Goal: Communication & Community: Share content

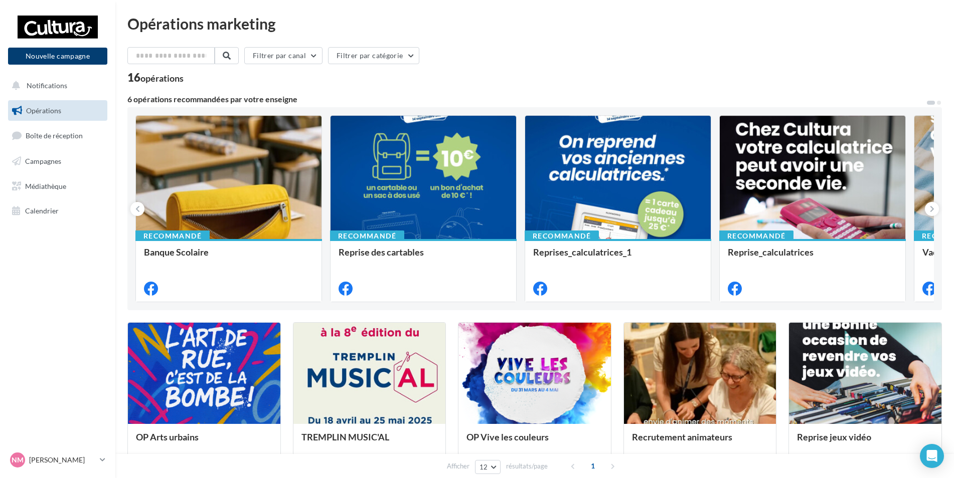
click at [69, 59] on button "Nouvelle campagne" at bounding box center [57, 56] width 99 height 17
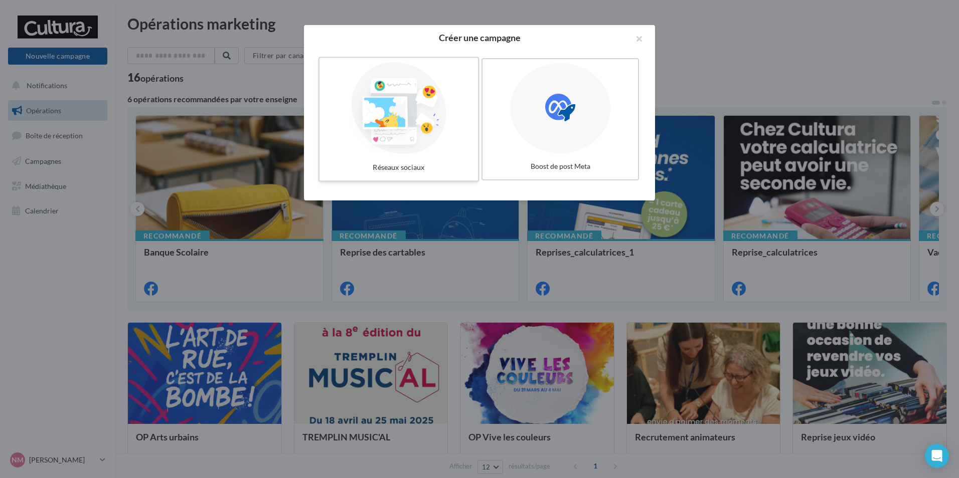
click at [411, 132] on div at bounding box center [399, 108] width 150 height 92
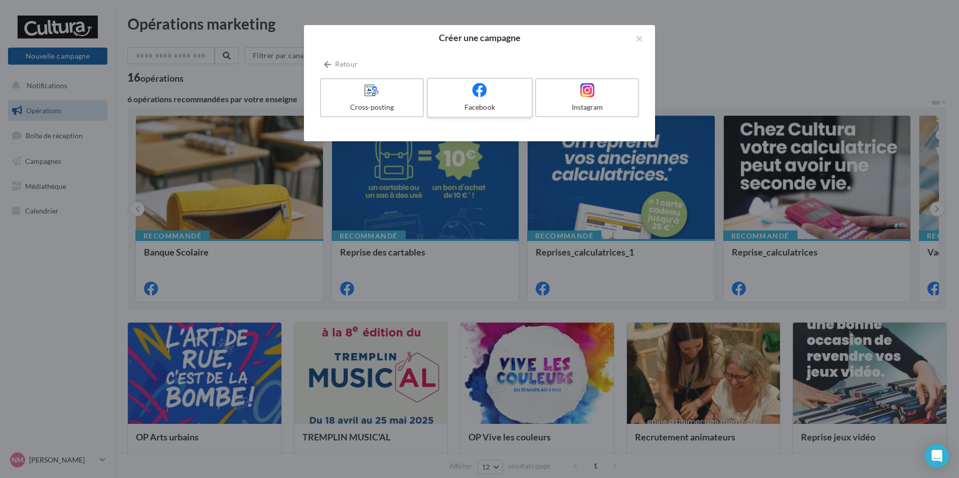
click at [474, 108] on div "Facebook" at bounding box center [479, 107] width 95 height 10
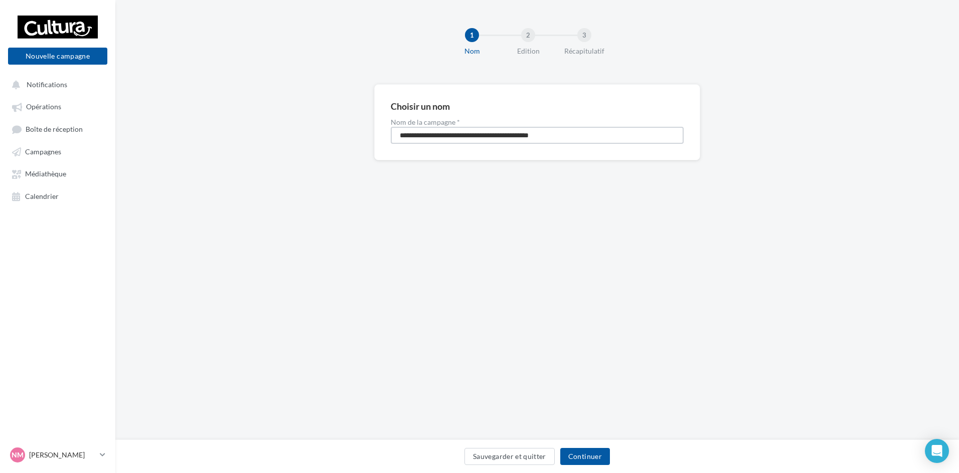
drag, startPoint x: 590, startPoint y: 139, endPoint x: 367, endPoint y: 122, distance: 223.8
click at [367, 122] on div "**********" at bounding box center [537, 138] width 844 height 108
type input "**********"
click at [602, 461] on button "Continuer" at bounding box center [585, 456] width 50 height 17
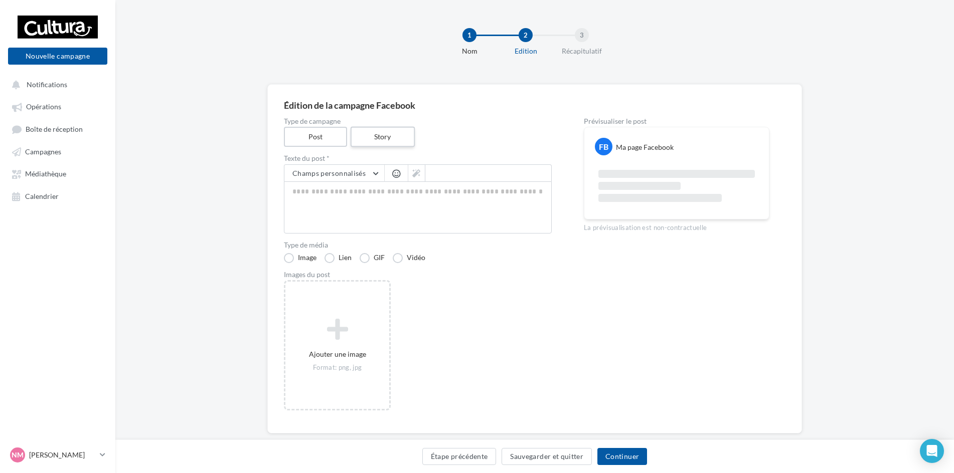
click at [379, 139] on label "Story" at bounding box center [382, 137] width 64 height 21
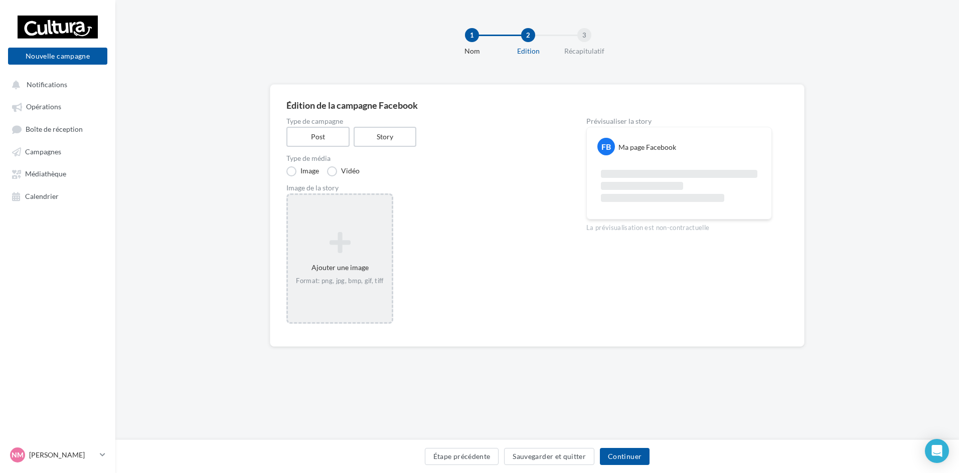
click at [341, 230] on div "Ajouter une image Format: png, jpg, bmp, gif, tiff" at bounding box center [340, 259] width 104 height 64
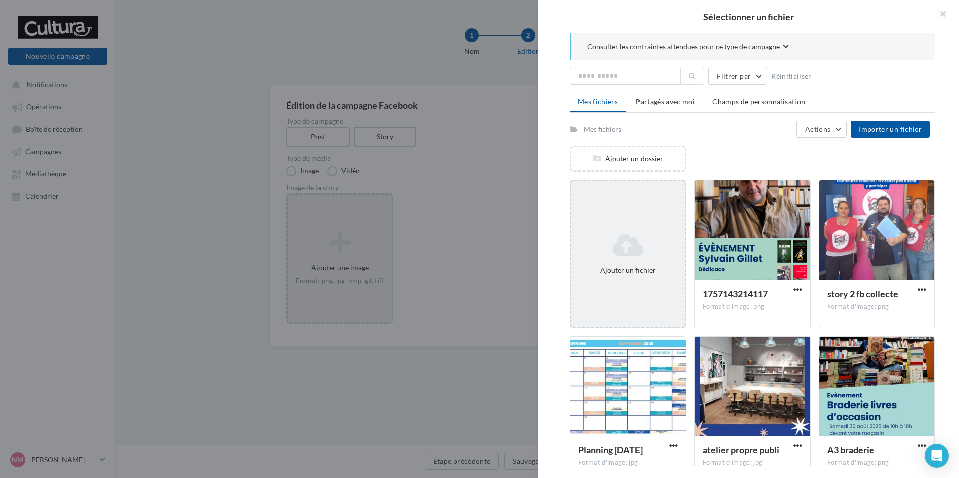
click at [630, 243] on icon at bounding box center [627, 245] width 105 height 24
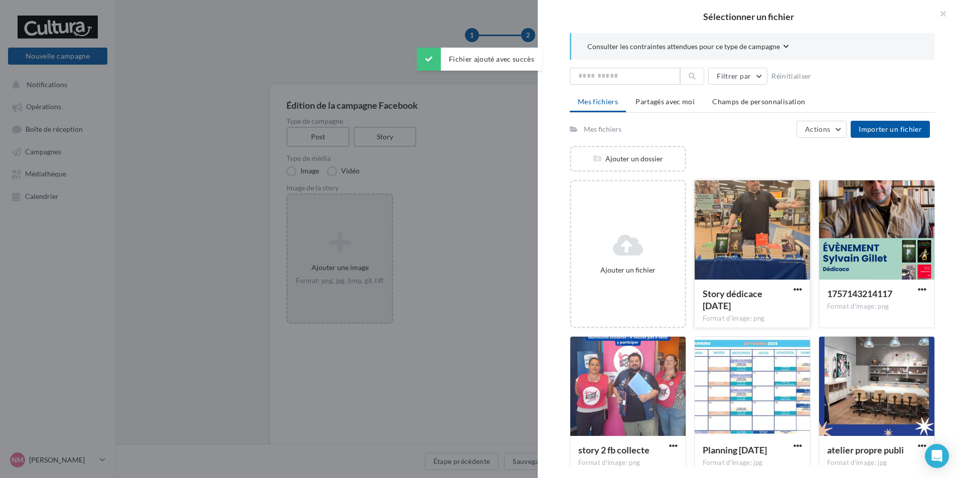
click at [750, 256] on div at bounding box center [752, 231] width 115 height 100
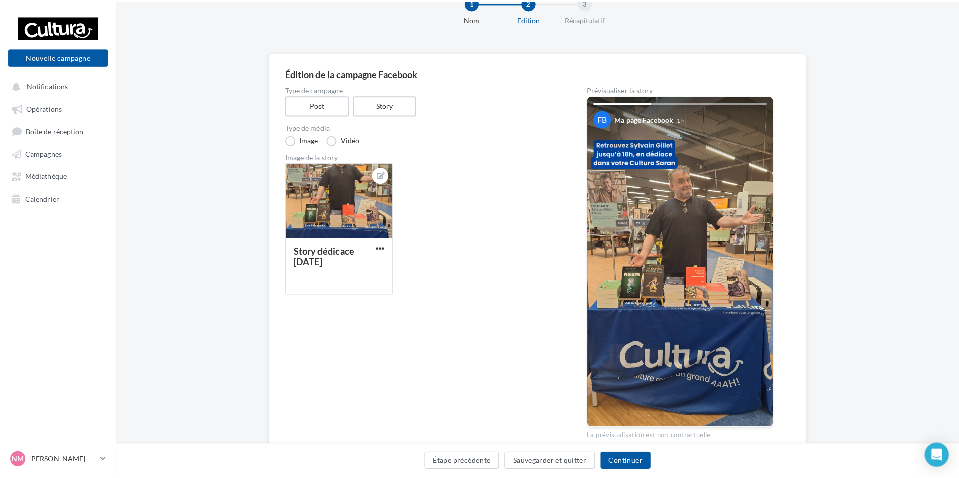
scroll to position [50, 0]
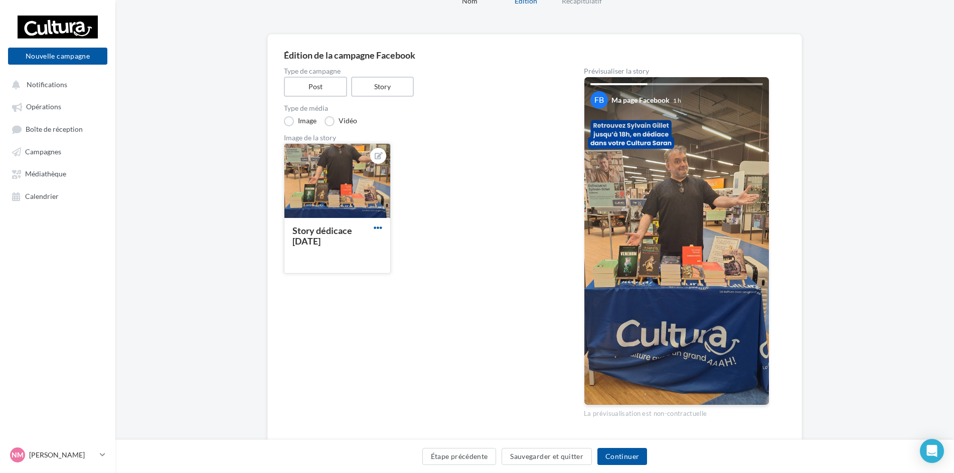
click at [380, 228] on span "button" at bounding box center [378, 228] width 9 height 9
click at [405, 302] on button "Supprimer" at bounding box center [425, 300] width 106 height 26
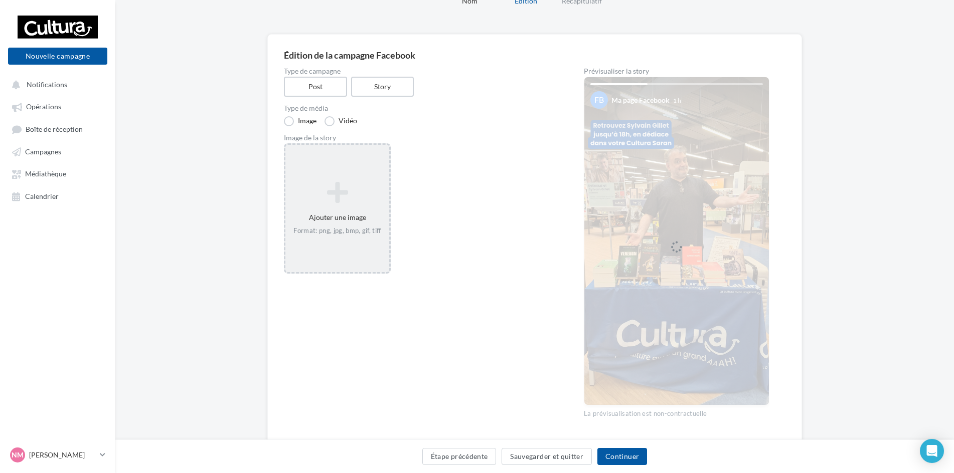
click at [352, 218] on div "Ajouter une image Format: png, jpg, bmp, gif, tiff" at bounding box center [337, 209] width 104 height 64
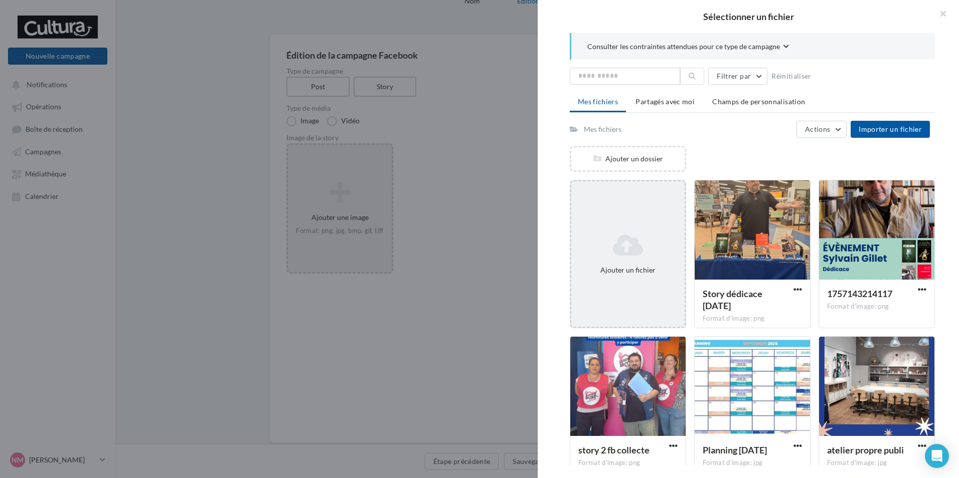
click at [637, 249] on icon at bounding box center [627, 245] width 105 height 24
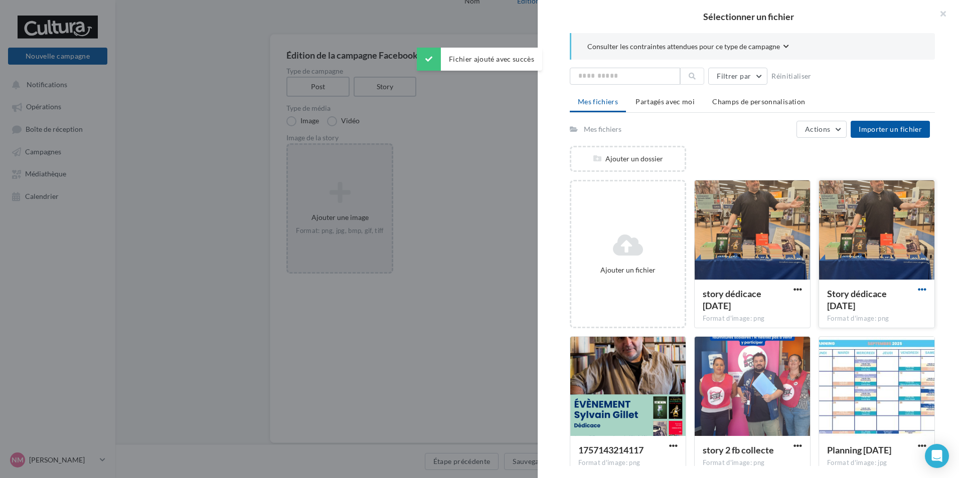
click at [919, 286] on span "button" at bounding box center [922, 289] width 9 height 9
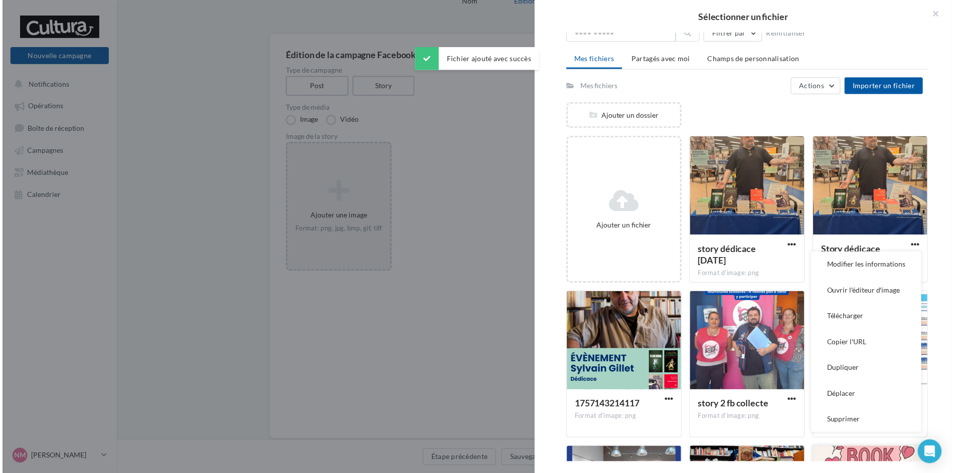
scroll to position [100, 0]
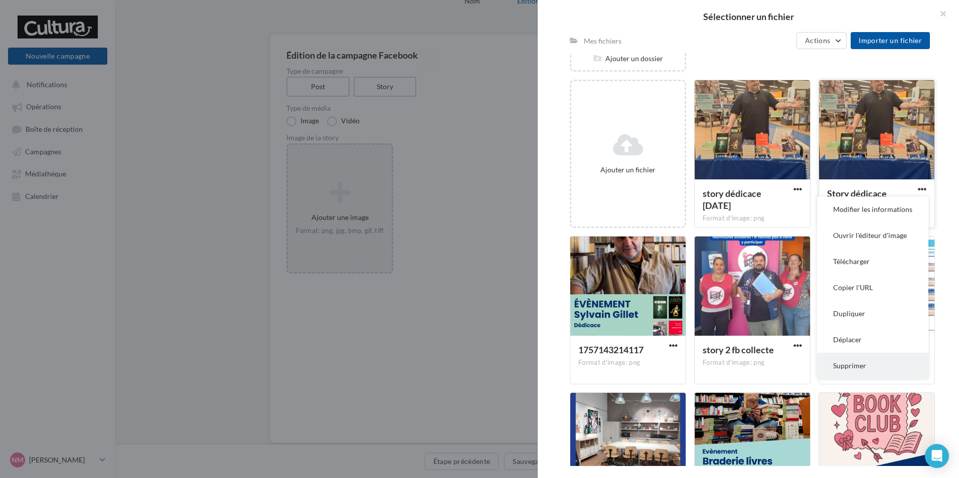
click at [850, 367] on button "Supprimer" at bounding box center [872, 366] width 111 height 26
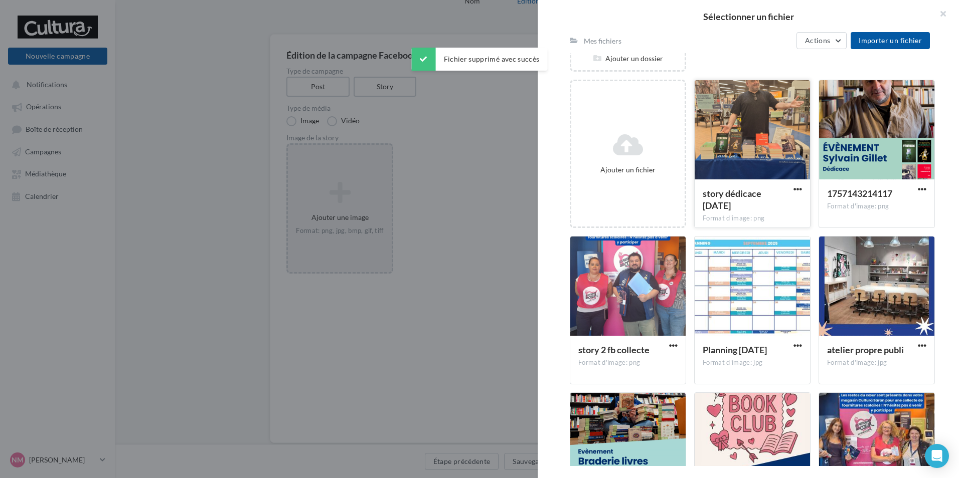
click at [766, 154] on div at bounding box center [752, 130] width 115 height 100
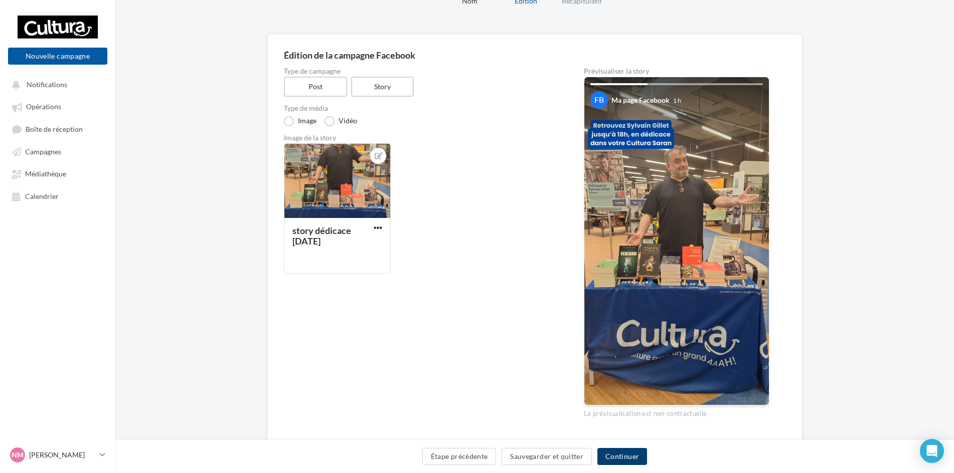
click at [631, 458] on button "Continuer" at bounding box center [622, 456] width 50 height 17
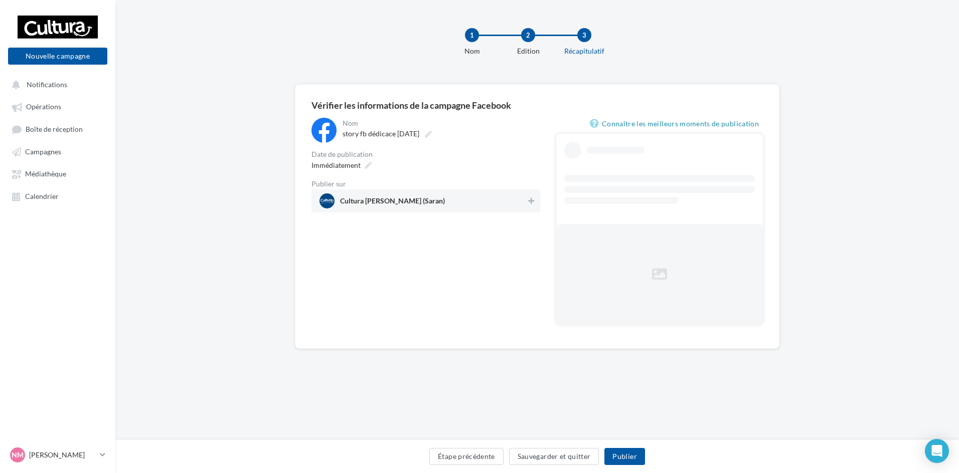
click at [455, 202] on span "Cultura Saran (Saran)" at bounding box center [422, 201] width 207 height 15
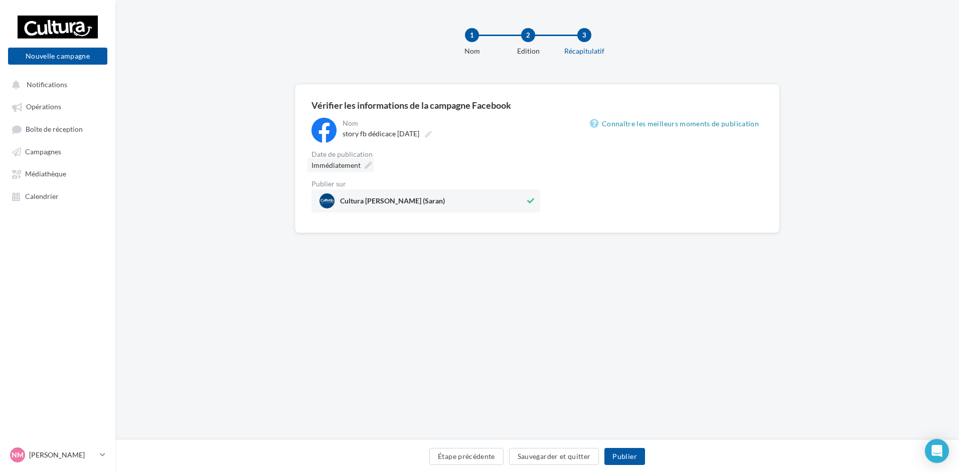
click at [343, 167] on span "Immédiatement" at bounding box center [335, 165] width 49 height 9
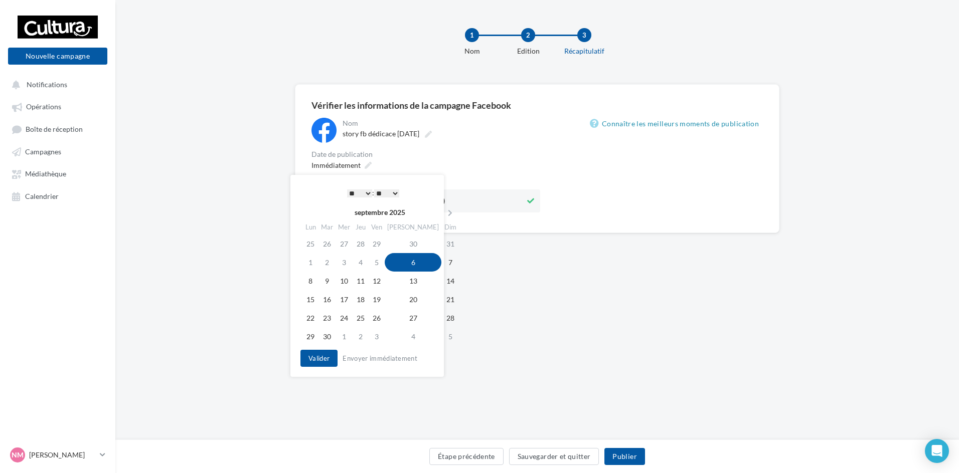
click at [540, 395] on div "**********" at bounding box center [537, 220] width 844 height 440
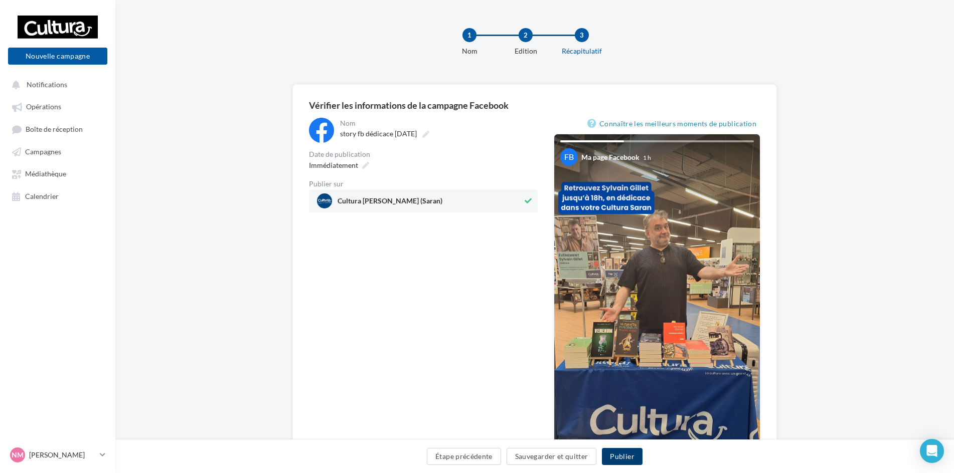
click at [638, 454] on button "Publier" at bounding box center [622, 456] width 40 height 17
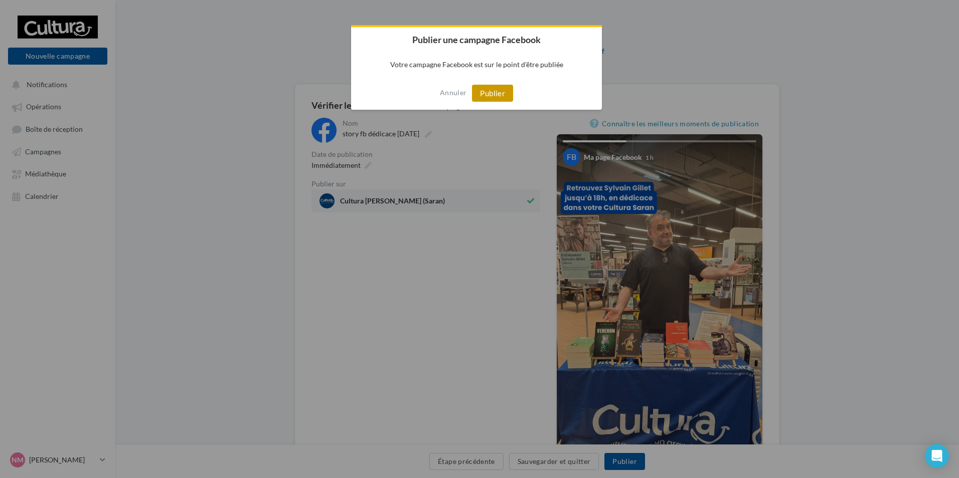
click at [500, 92] on button "Publier" at bounding box center [492, 93] width 41 height 17
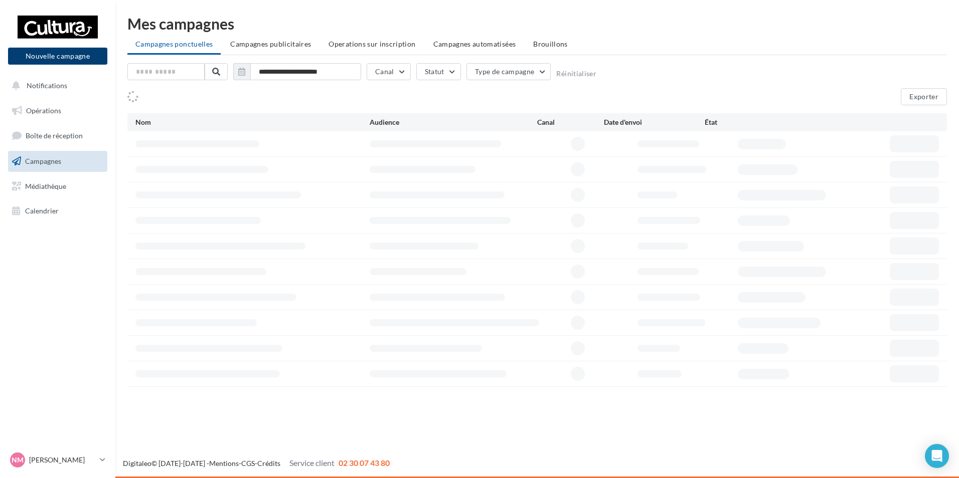
click at [80, 51] on button "Nouvelle campagne" at bounding box center [57, 56] width 99 height 17
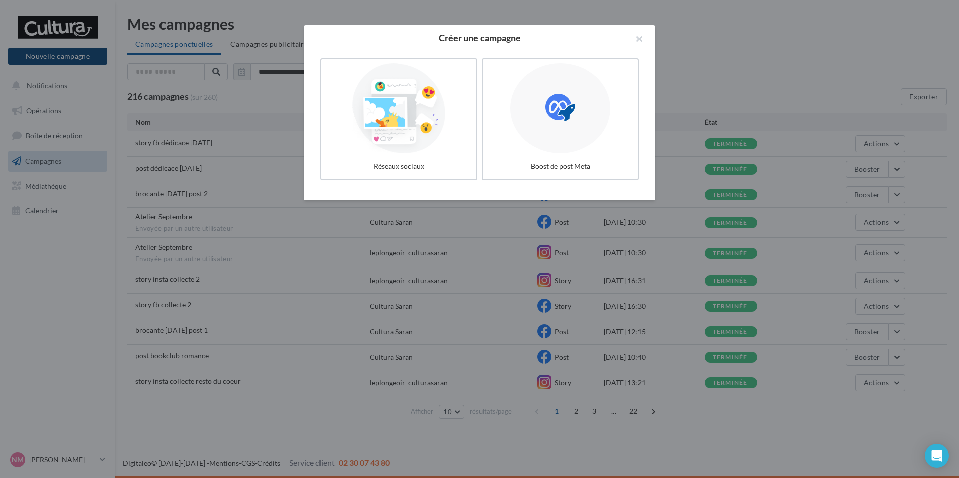
click at [8, 48] on button "Nouvelle campagne" at bounding box center [57, 56] width 99 height 17
drag, startPoint x: 376, startPoint y: 161, endPoint x: 419, endPoint y: 153, distance: 43.9
click at [377, 157] on label "Réseaux sociaux" at bounding box center [398, 119] width 157 height 122
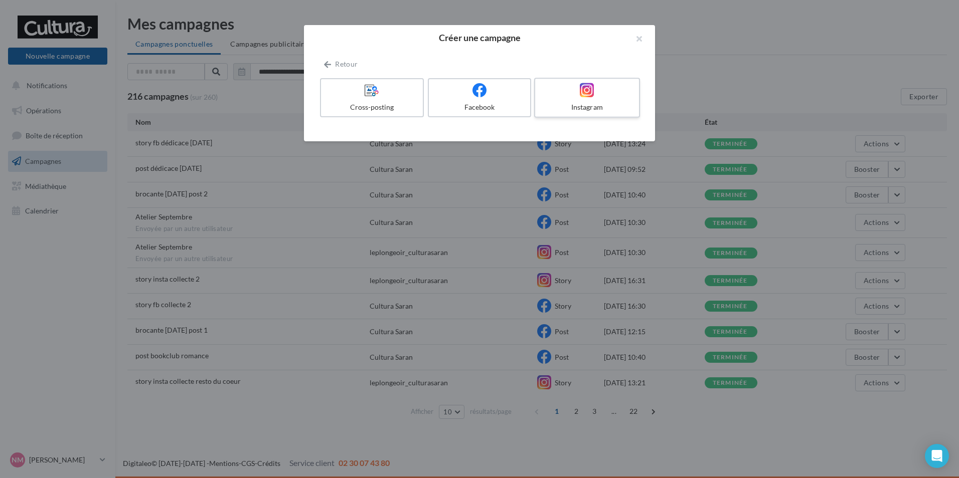
click at [590, 100] on label "Instagram" at bounding box center [587, 98] width 106 height 40
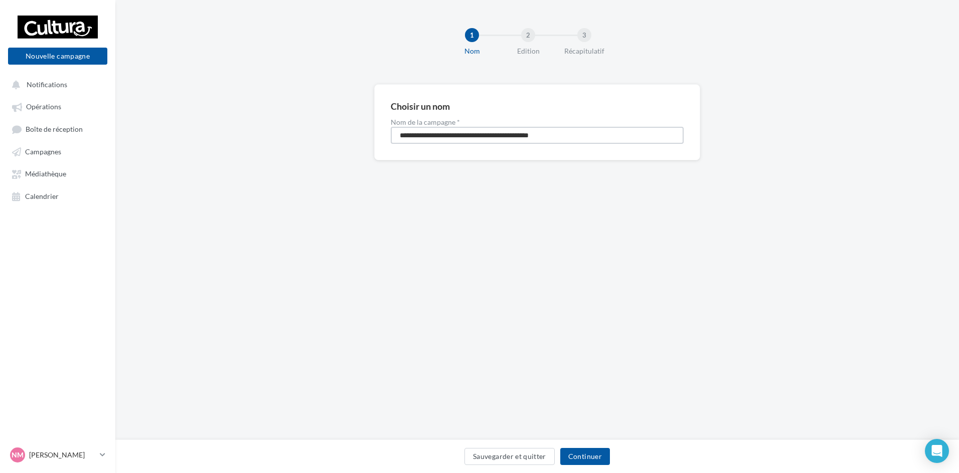
drag, startPoint x: 594, startPoint y: 131, endPoint x: 192, endPoint y: 136, distance: 402.3
click at [213, 136] on div "**********" at bounding box center [537, 138] width 844 height 108
type input "**********"
click at [592, 460] on button "Continuer" at bounding box center [585, 456] width 50 height 17
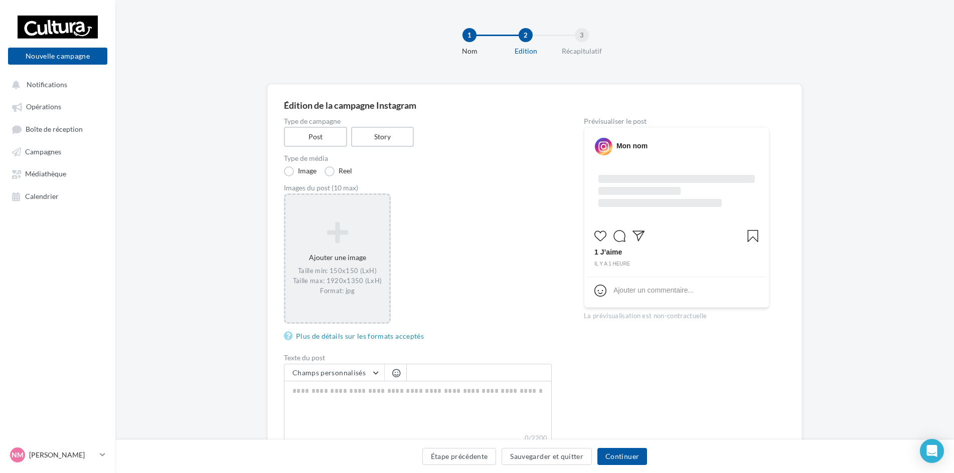
click at [355, 259] on div "Ajouter une image Taille min: 150x150 (LxH) Taille max: 1920x1350 (LxH) Format:…" at bounding box center [337, 259] width 104 height 84
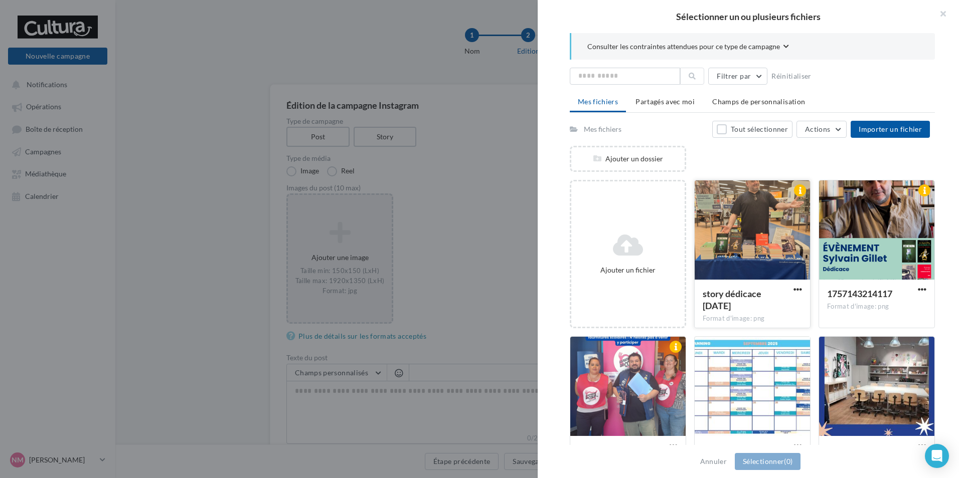
click at [763, 249] on div at bounding box center [752, 231] width 115 height 100
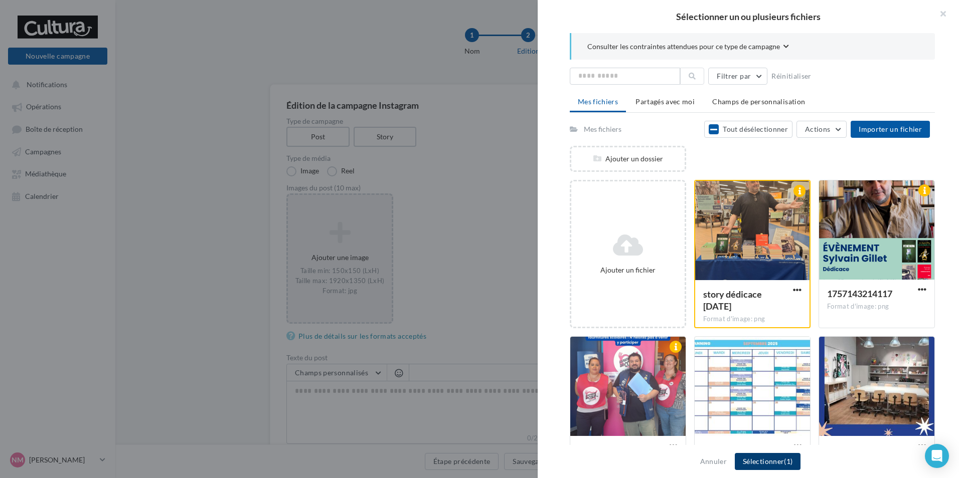
click at [768, 468] on button "Sélectionner (1)" at bounding box center [768, 461] width 66 height 17
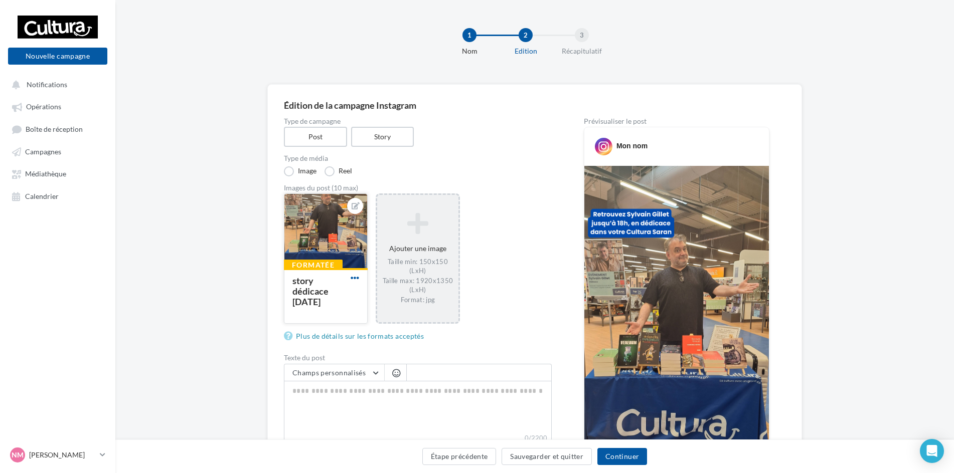
click at [356, 277] on span "button" at bounding box center [355, 278] width 9 height 9
click at [391, 354] on button "Supprimer" at bounding box center [402, 351] width 106 height 26
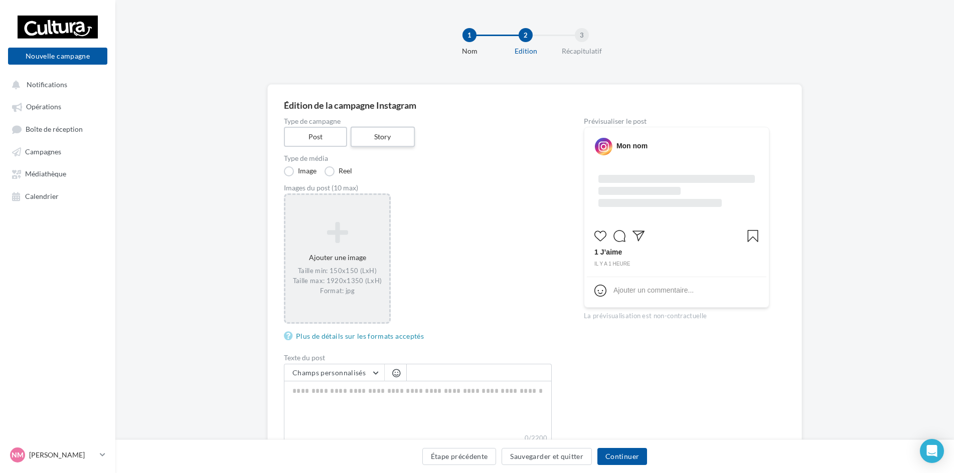
click at [369, 138] on label "Story" at bounding box center [382, 137] width 64 height 21
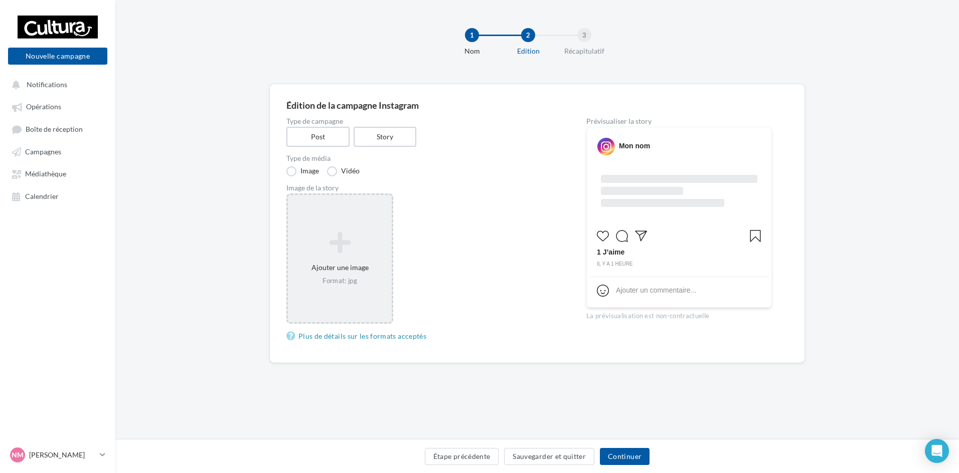
click at [356, 261] on div "Ajouter une image Format: jpg" at bounding box center [340, 259] width 104 height 64
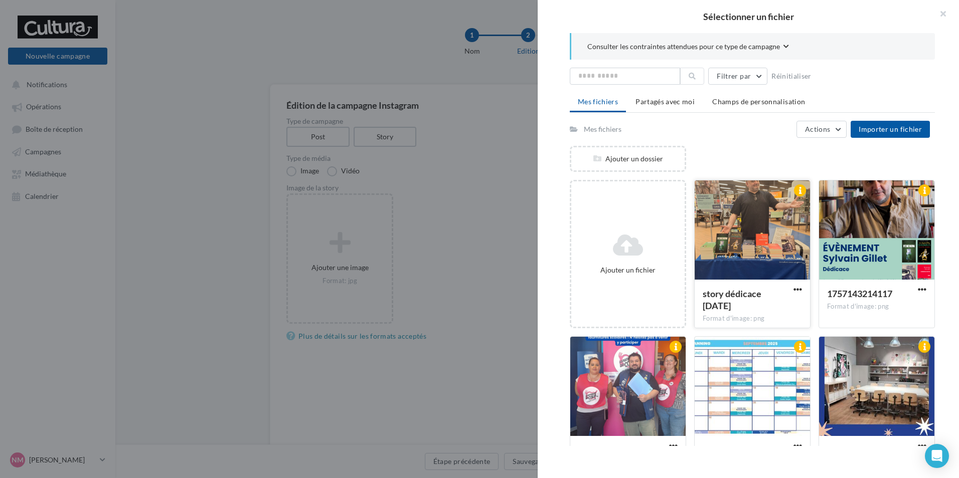
click at [747, 258] on div at bounding box center [752, 231] width 115 height 100
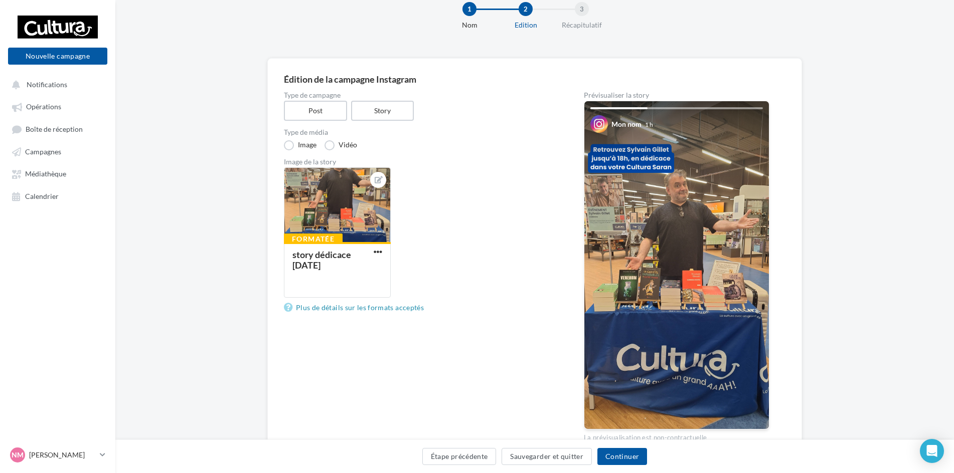
scroll to position [50, 0]
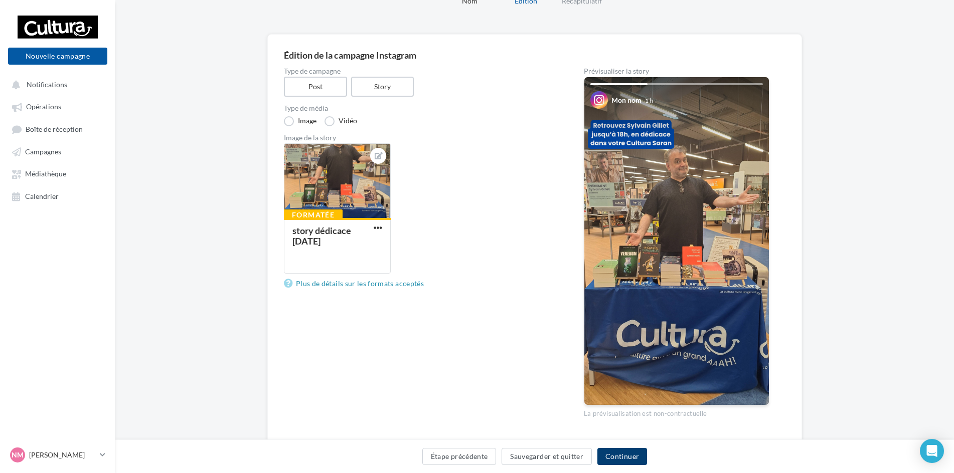
click at [629, 454] on button "Continuer" at bounding box center [622, 456] width 50 height 17
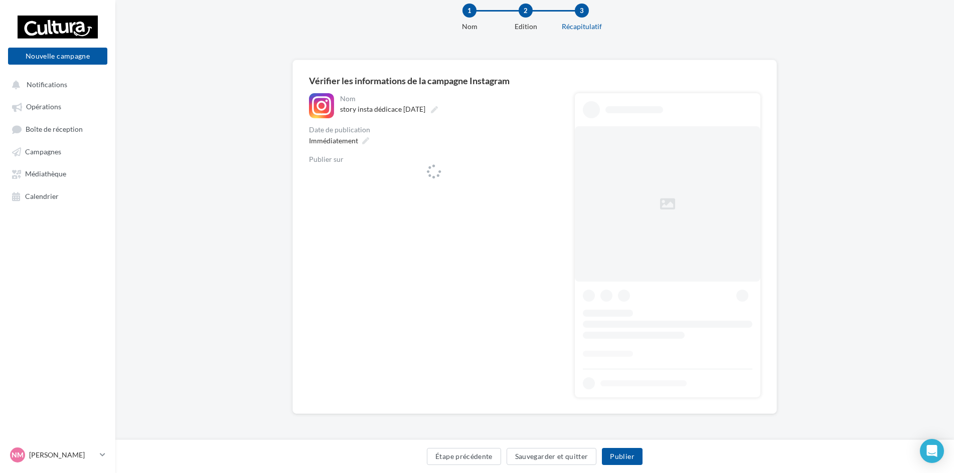
scroll to position [25, 0]
click at [484, 181] on span "leplongeoir_culturasaran" at bounding box center [431, 176] width 228 height 15
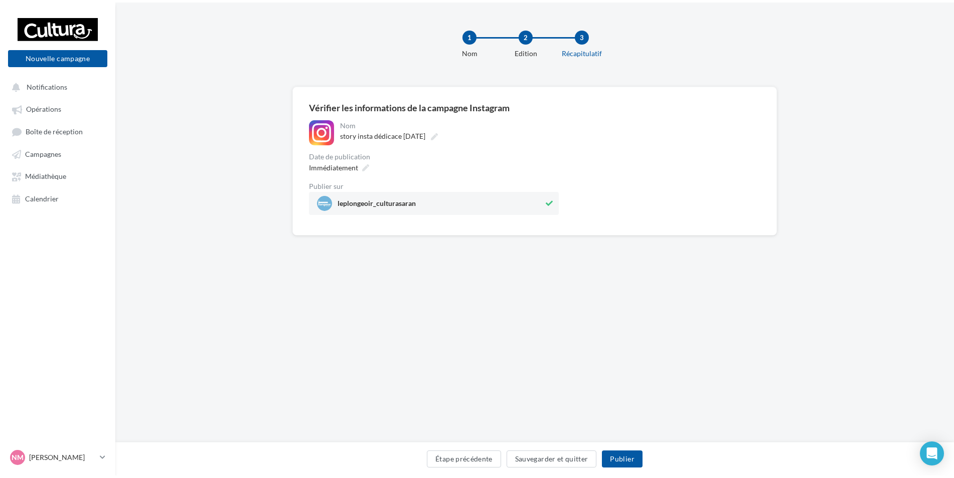
scroll to position [0, 0]
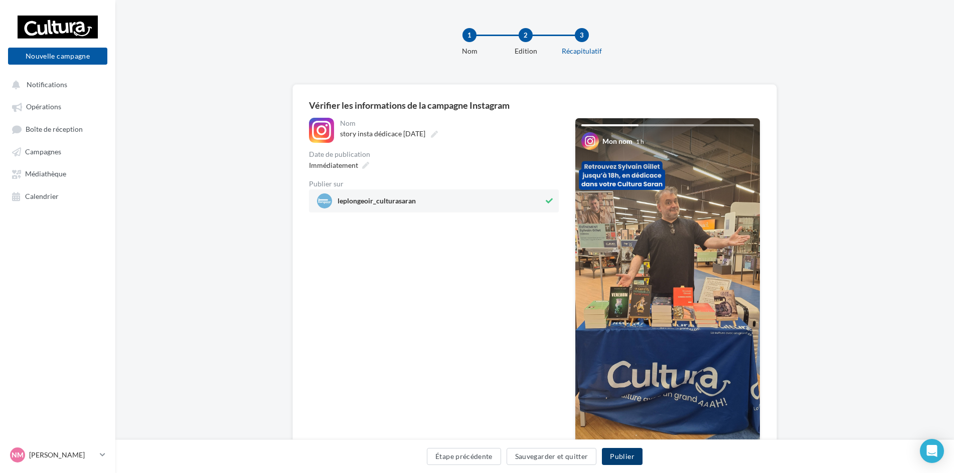
click at [622, 458] on button "Publier" at bounding box center [622, 456] width 40 height 17
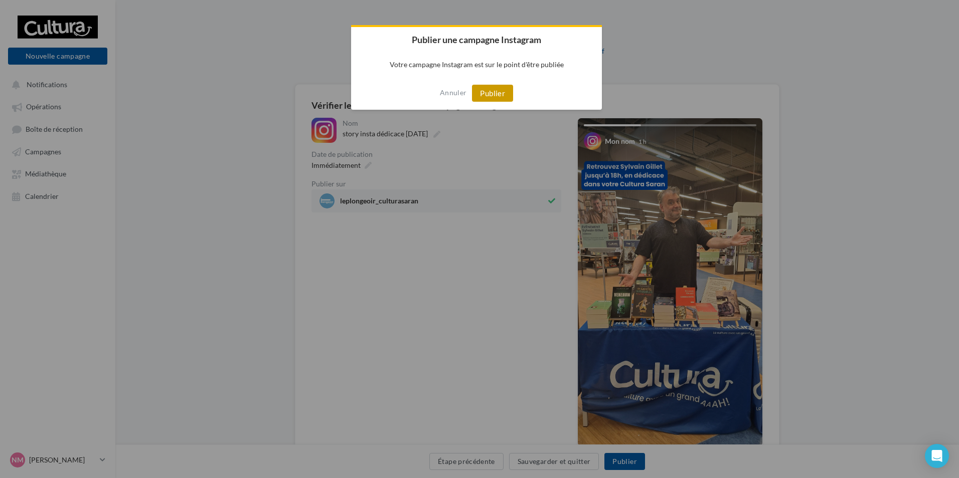
click at [502, 92] on button "Publier" at bounding box center [492, 93] width 41 height 17
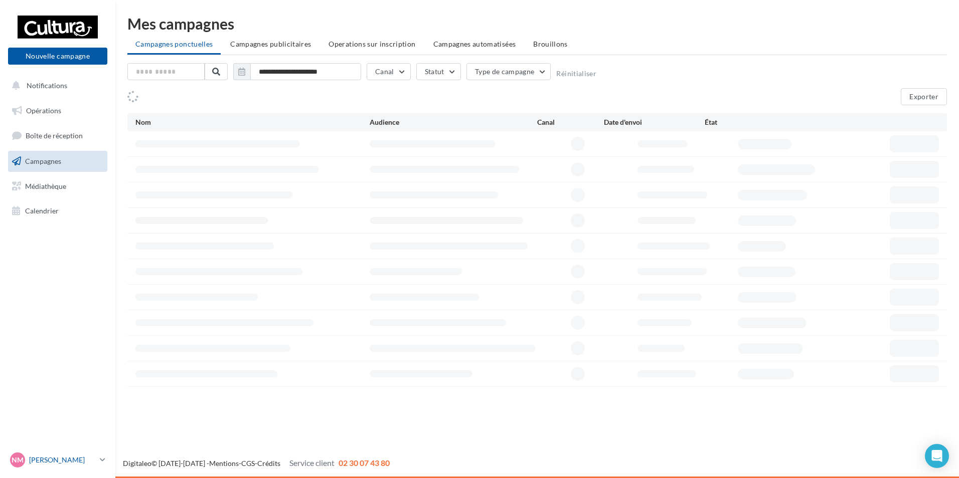
drag, startPoint x: 0, startPoint y: 0, endPoint x: 86, endPoint y: 458, distance: 466.5
click at [86, 458] on p "[PERSON_NAME]" at bounding box center [62, 460] width 67 height 10
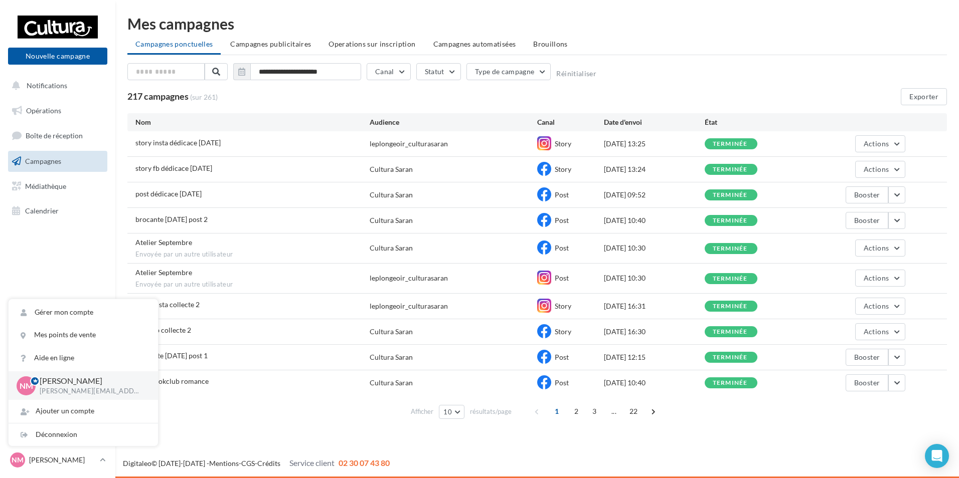
click at [719, 24] on div "Mes campagnes" at bounding box center [537, 23] width 820 height 15
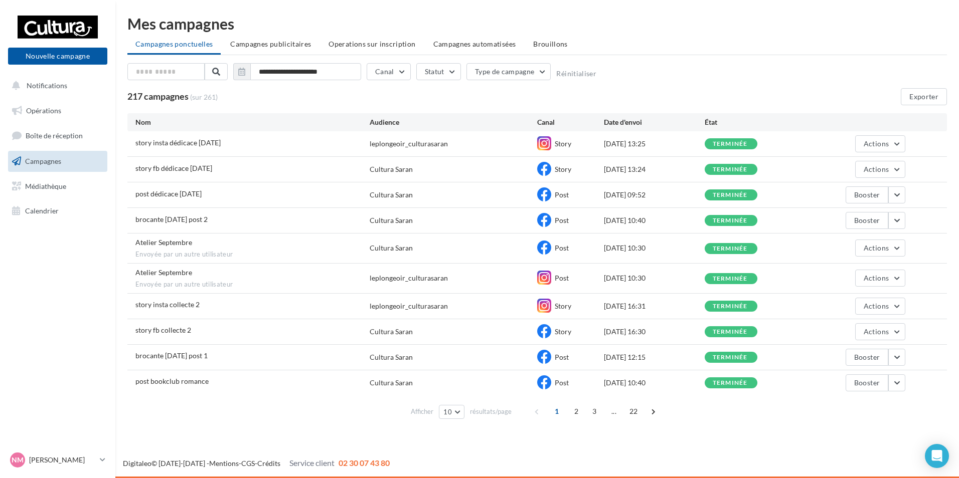
drag, startPoint x: 463, startPoint y: 17, endPoint x: 456, endPoint y: 3, distance: 15.9
click at [463, 16] on div "**********" at bounding box center [537, 220] width 844 height 440
